Goal: Navigation & Orientation: Find specific page/section

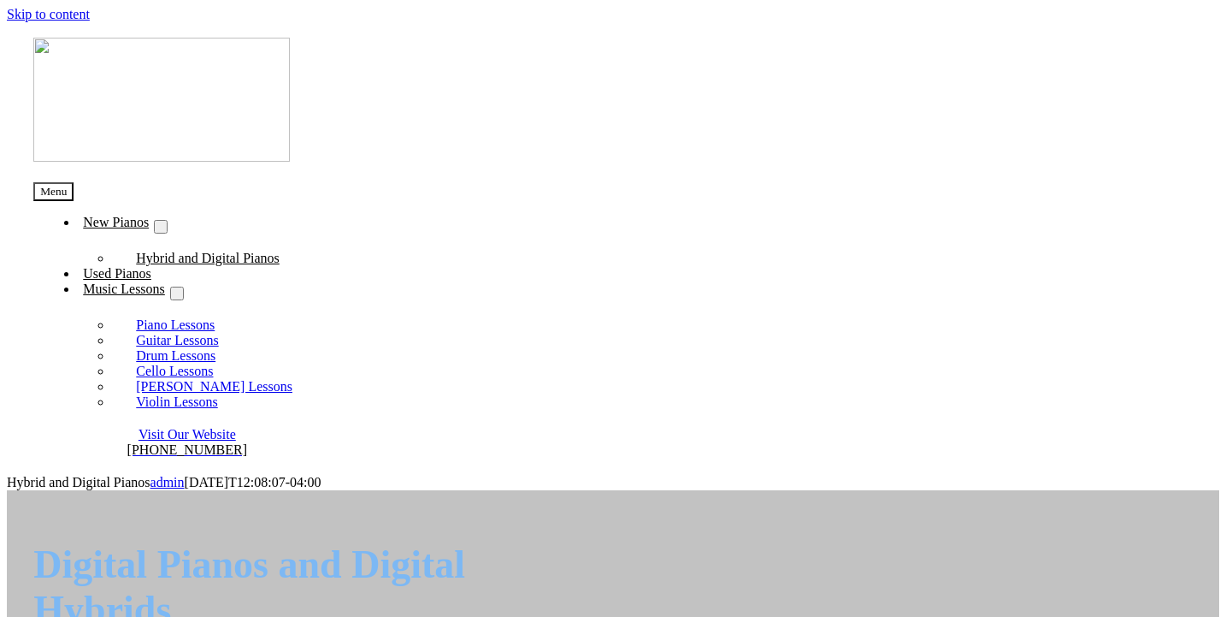
click at [236, 427] on span "Visit Our Website" at bounding box center [188, 434] width 98 height 15
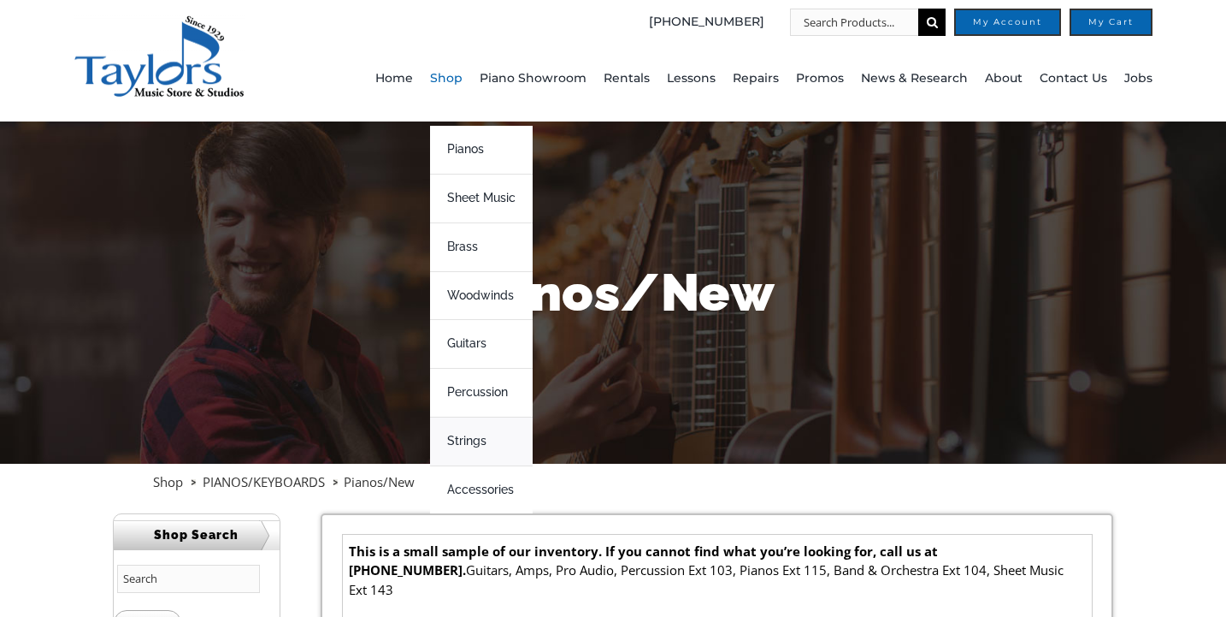
click at [470, 438] on span "Strings" at bounding box center [466, 441] width 39 height 27
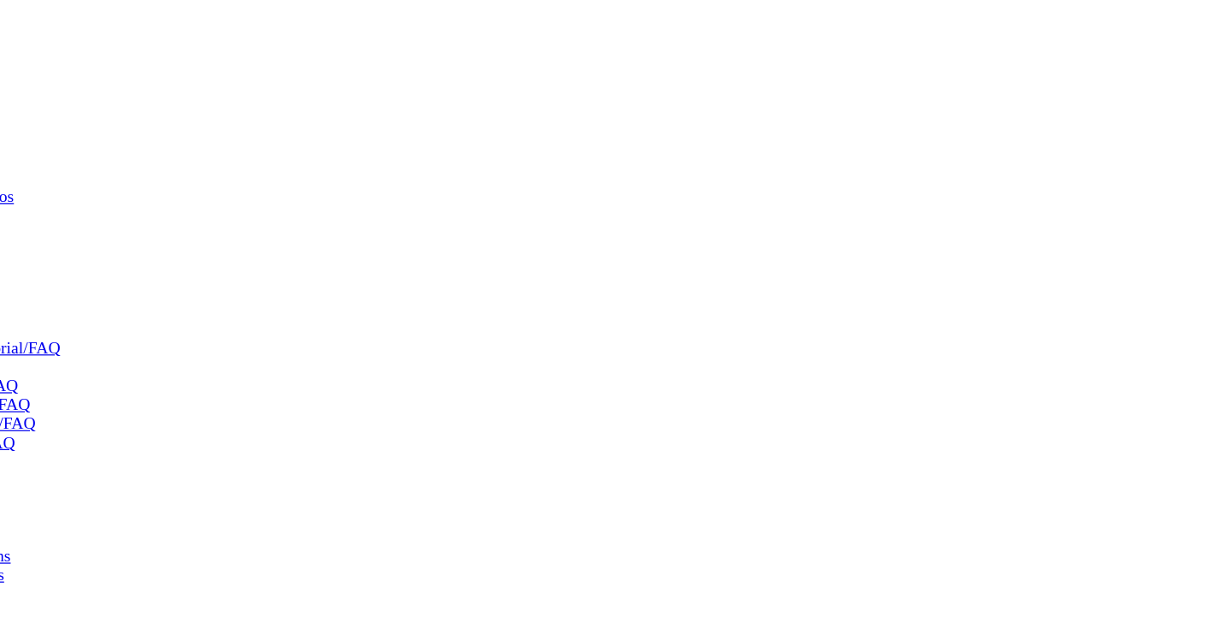
scroll to position [371, 0]
